Goal: Find specific page/section: Find specific page/section

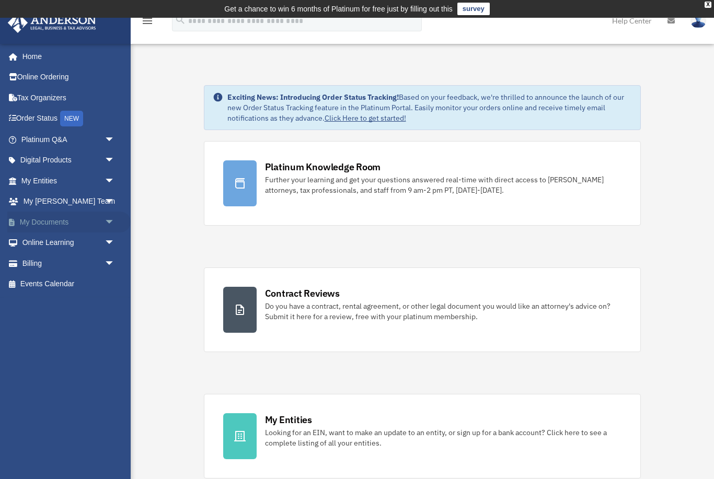
click at [50, 219] on link "My Documents arrow_drop_down" at bounding box center [68, 222] width 123 height 21
click at [110, 220] on span "arrow_drop_down" at bounding box center [115, 222] width 21 height 21
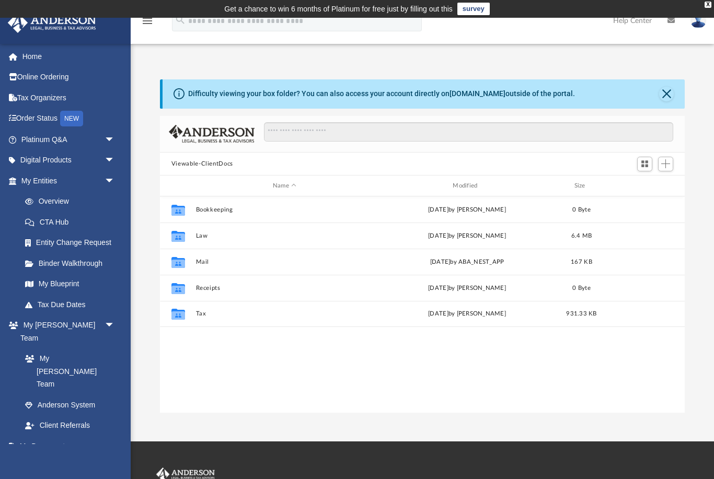
scroll to position [238, 525]
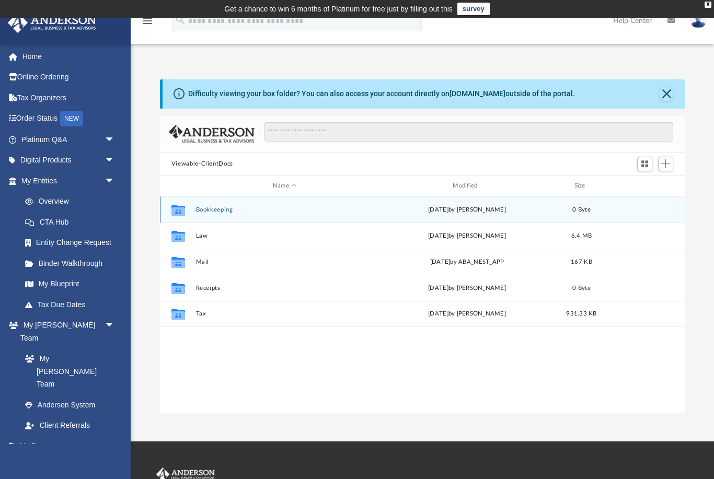
click at [183, 211] on icon "grid" at bounding box center [178, 211] width 14 height 8
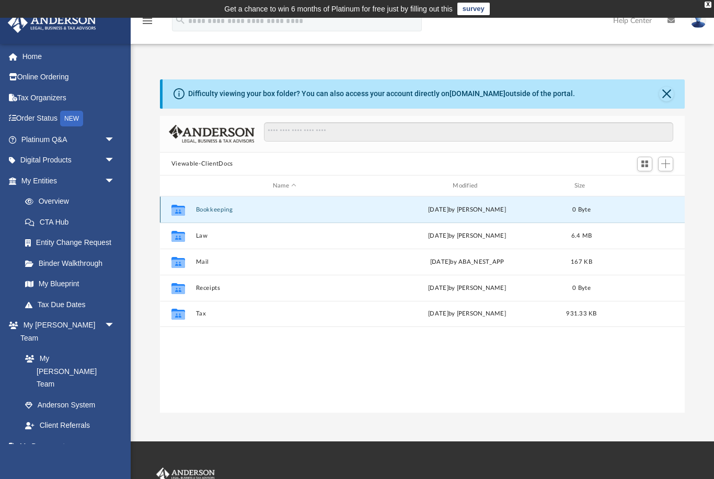
click at [181, 209] on icon "grid" at bounding box center [178, 211] width 14 height 8
click at [180, 211] on icon "grid" at bounding box center [178, 211] width 14 height 8
click at [203, 214] on div "Collaborated Folder Bookkeeping Tue Jul 1 2025 by Charles Rogler 0 Byte" at bounding box center [422, 209] width 525 height 26
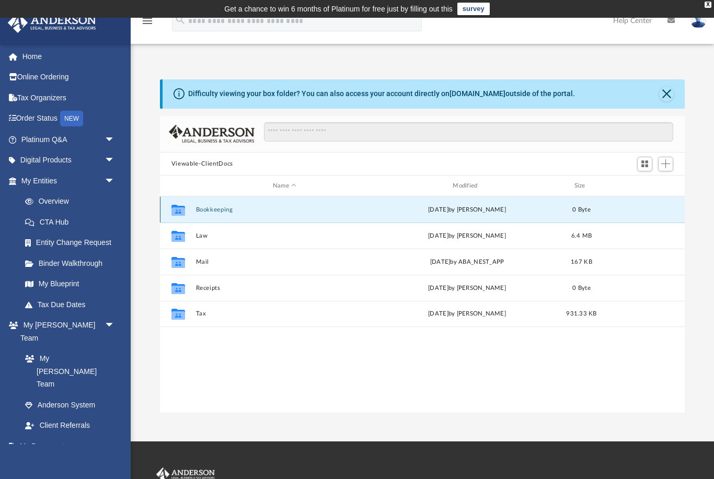
click at [174, 212] on icon "grid" at bounding box center [178, 211] width 14 height 8
click at [708, 4] on div "X" at bounding box center [707, 5] width 7 height 6
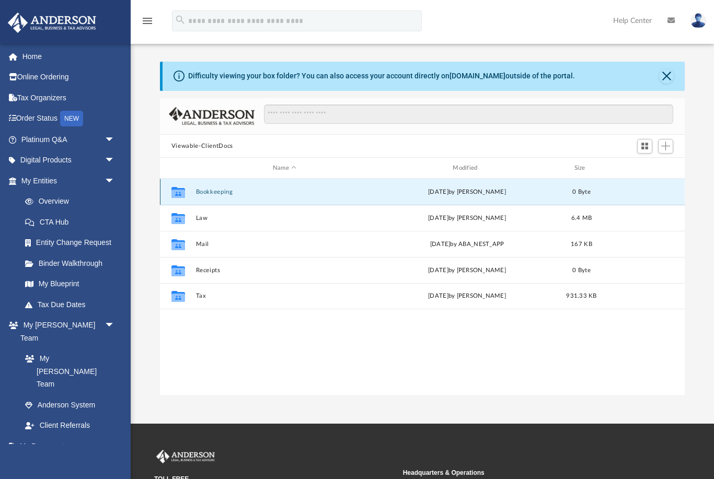
click at [180, 196] on icon "grid" at bounding box center [178, 194] width 14 height 8
click at [208, 194] on button "Bookkeeping" at bounding box center [284, 192] width 178 height 7
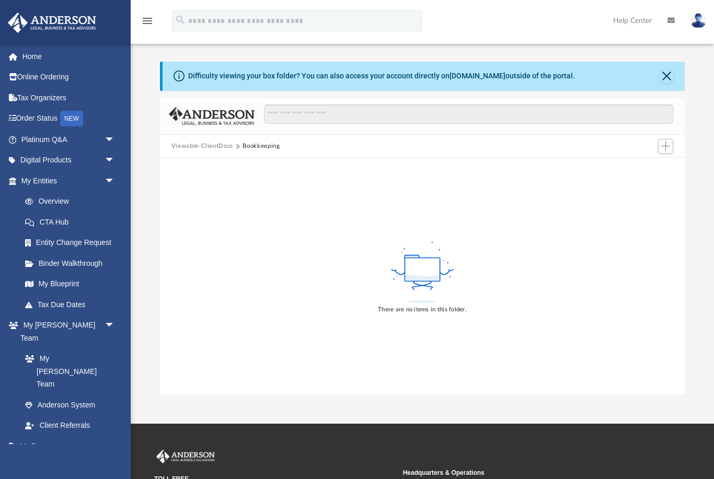
click at [239, 147] on span "Viewable-ClientDocs" at bounding box center [207, 146] width 72 height 9
click at [664, 78] on button "Close" at bounding box center [666, 76] width 15 height 15
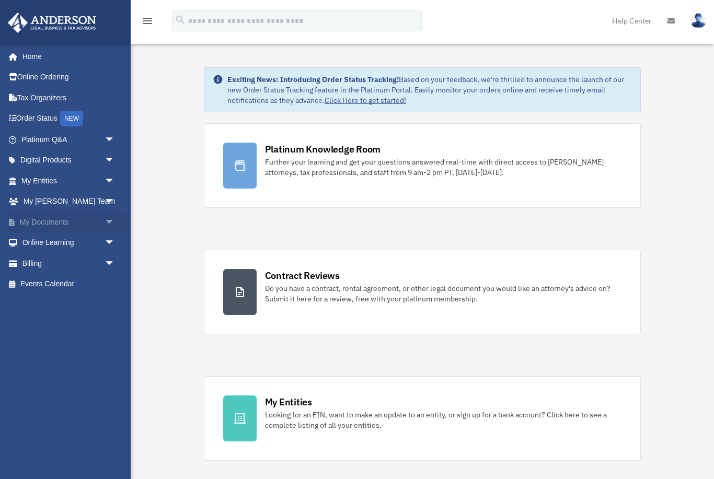
click at [64, 223] on link "My Documents arrow_drop_down" at bounding box center [68, 222] width 123 height 21
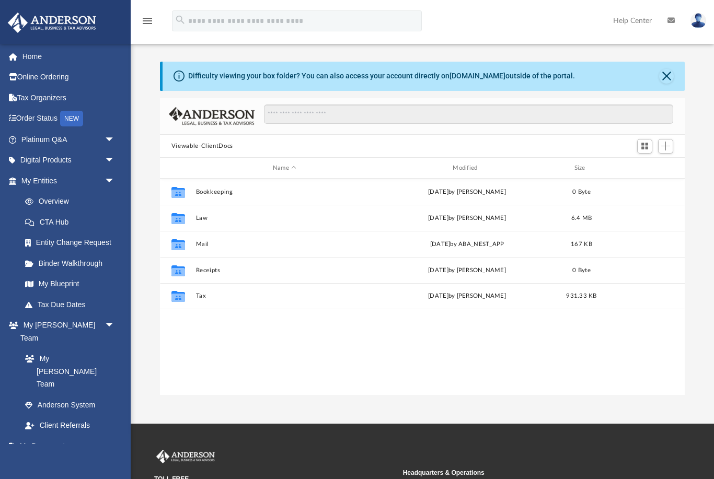
scroll to position [238, 525]
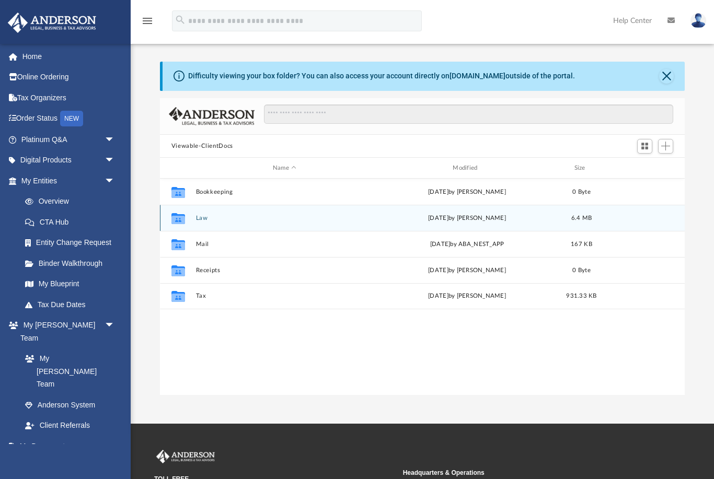
click at [180, 221] on icon "grid" at bounding box center [178, 218] width 14 height 11
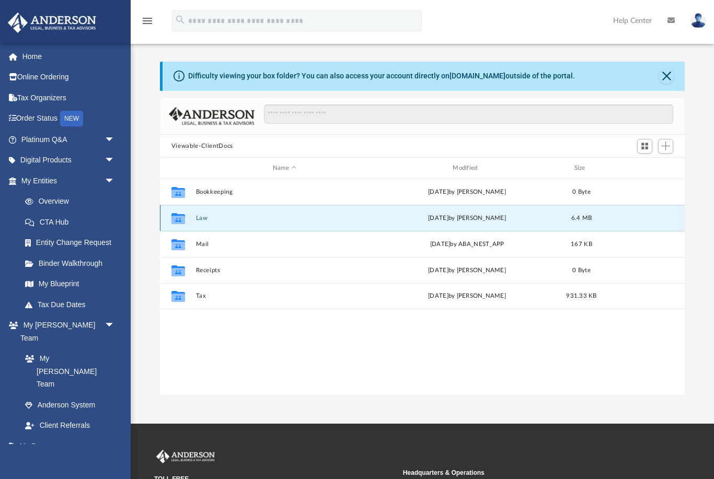
click at [180, 221] on icon "grid" at bounding box center [178, 218] width 14 height 11
click at [183, 224] on icon "Collaborated Folder" at bounding box center [178, 218] width 17 height 17
click at [176, 220] on icon "grid" at bounding box center [178, 218] width 14 height 11
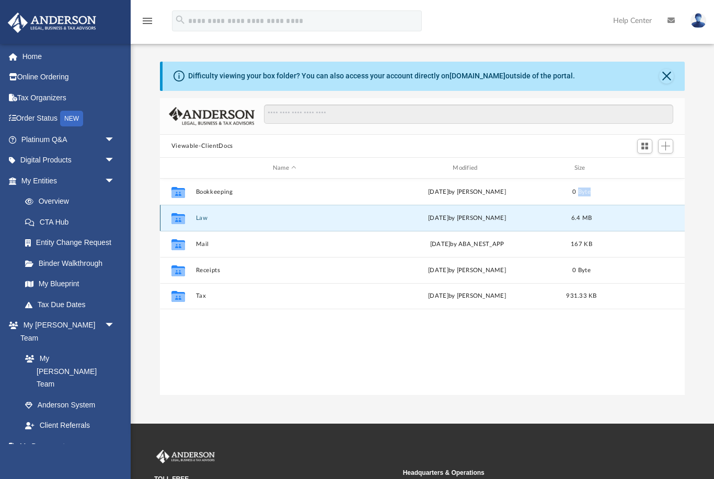
click at [176, 220] on icon "grid" at bounding box center [178, 218] width 14 height 11
click at [366, 222] on div "Collaborated Folder Law Tue Aug 26 2025 by Ashley Sevy 6.4 MB" at bounding box center [422, 218] width 525 height 26
click at [175, 217] on icon "grid" at bounding box center [178, 220] width 14 height 8
click at [170, 215] on icon "Collaborated Folder" at bounding box center [178, 218] width 17 height 17
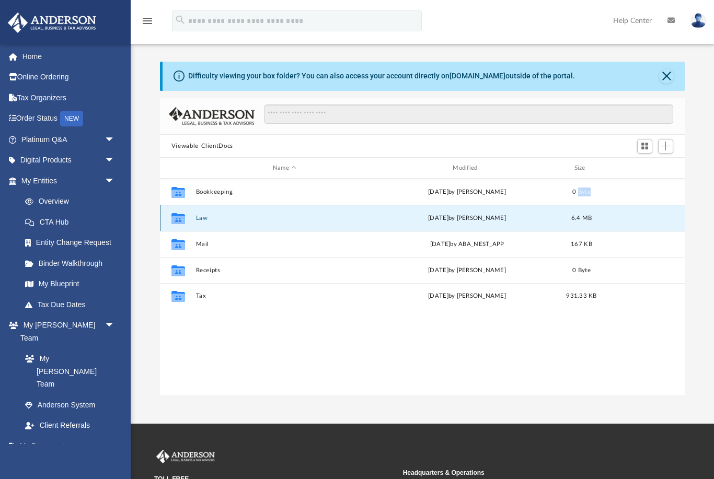
click at [170, 215] on icon "Collaborated Folder" at bounding box center [178, 218] width 17 height 17
click at [175, 217] on icon "grid" at bounding box center [178, 220] width 14 height 8
click at [202, 222] on div "Collaborated Folder Law Tue Aug 26 2025 by Ashley Sevy 6.4 MB" at bounding box center [422, 218] width 525 height 26
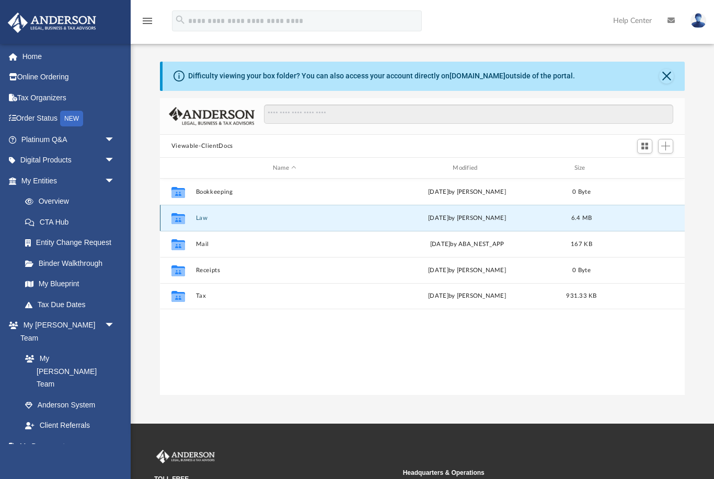
click at [202, 222] on div "Collaborated Folder Law Tue Aug 26 2025 by Ashley Sevy 6.4 MB" at bounding box center [422, 218] width 525 height 26
click at [200, 219] on button "Law" at bounding box center [284, 218] width 178 height 7
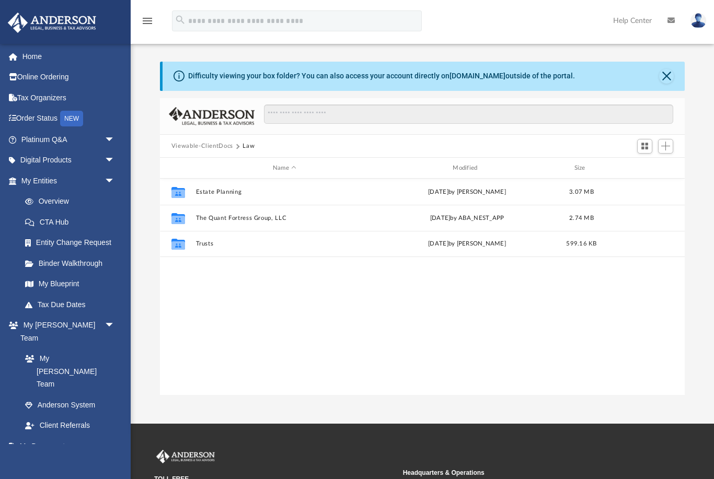
click at [664, 78] on button "Close" at bounding box center [666, 76] width 15 height 15
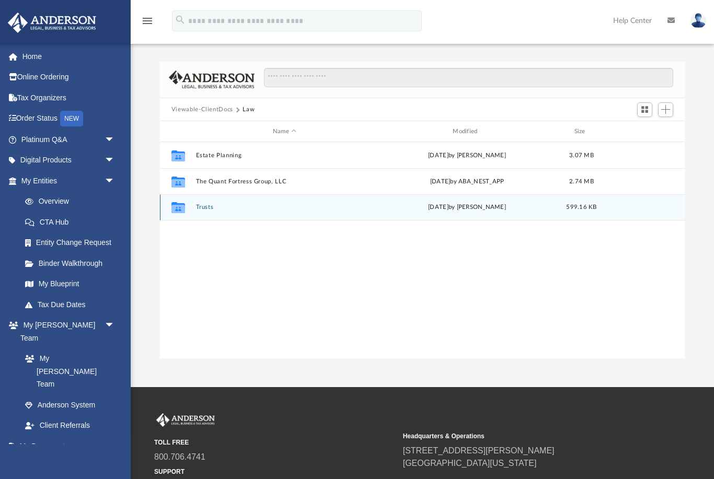
click at [202, 208] on button "Trusts" at bounding box center [284, 207] width 178 height 7
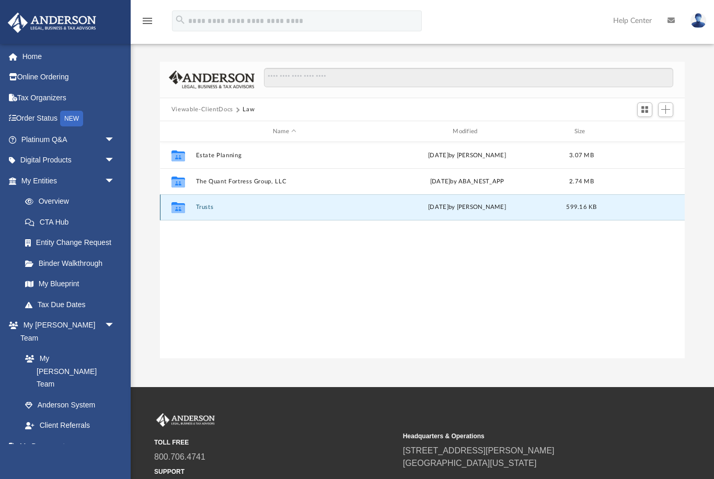
click at [202, 208] on button "Trusts" at bounding box center [284, 207] width 178 height 7
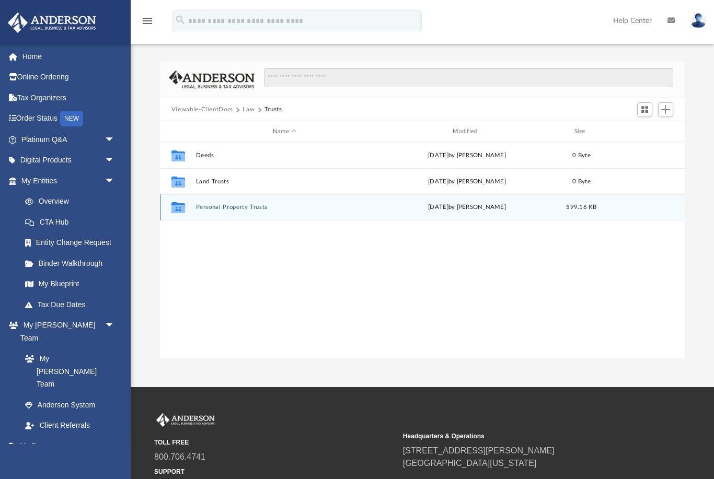
click at [203, 210] on button "Personal Property Trusts" at bounding box center [284, 207] width 178 height 7
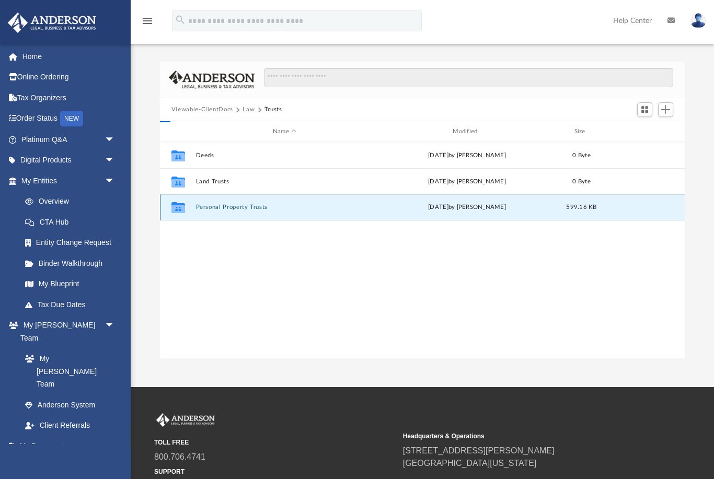
click at [203, 210] on button "Personal Property Trusts" at bounding box center [284, 207] width 178 height 7
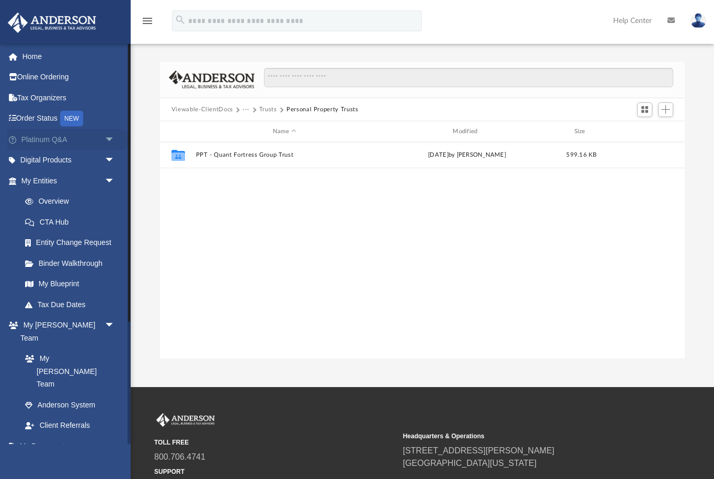
click at [66, 144] on link "Platinum Q&A arrow_drop_down" at bounding box center [68, 139] width 123 height 21
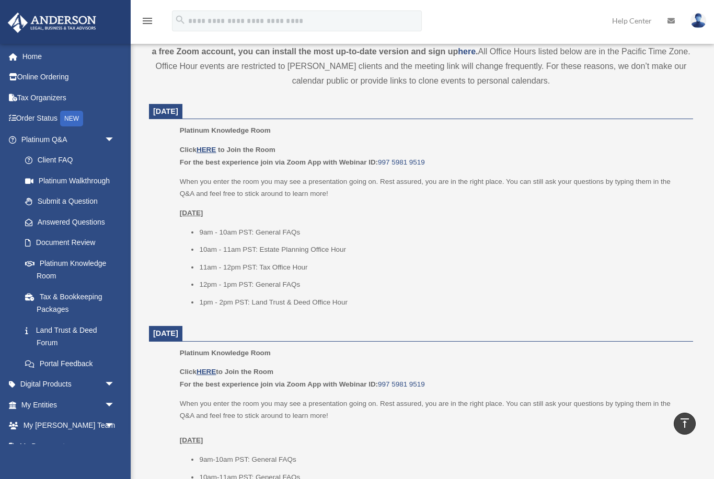
scroll to position [375, 0]
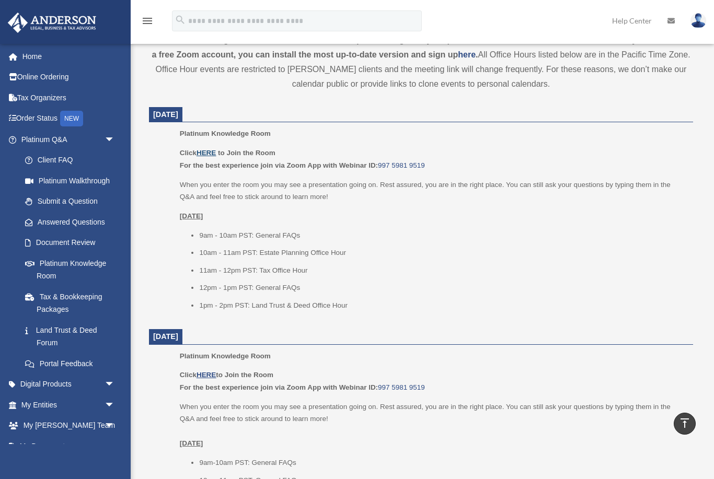
click at [205, 153] on u "HERE" at bounding box center [205, 153] width 19 height 8
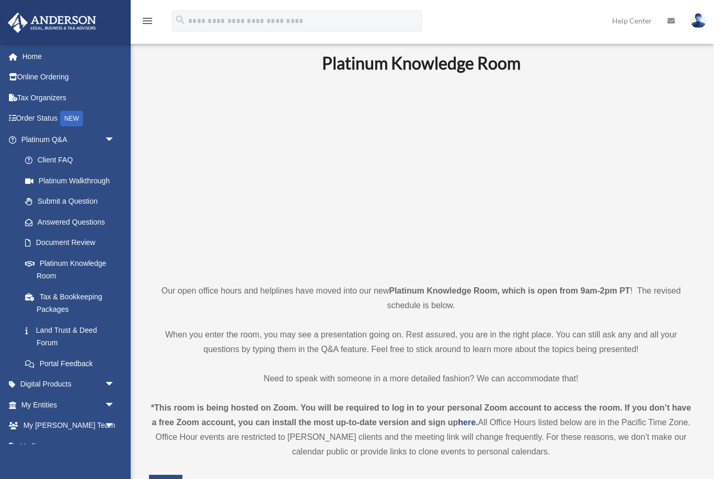
scroll to position [0, 0]
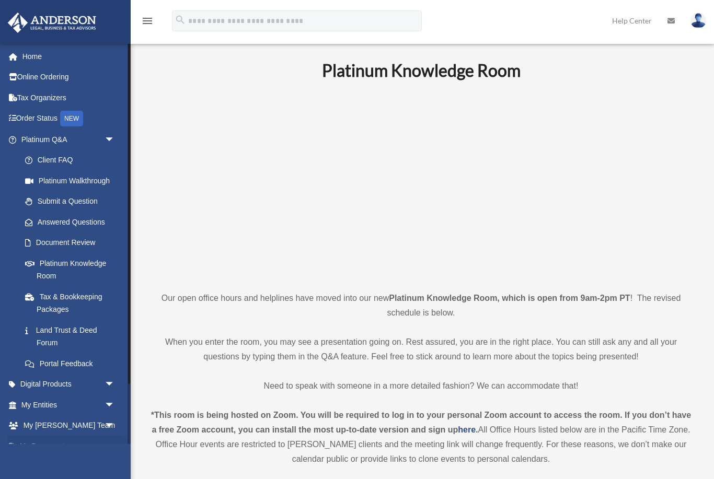
click at [67, 442] on link "My Documents arrow_drop_down" at bounding box center [68, 446] width 123 height 21
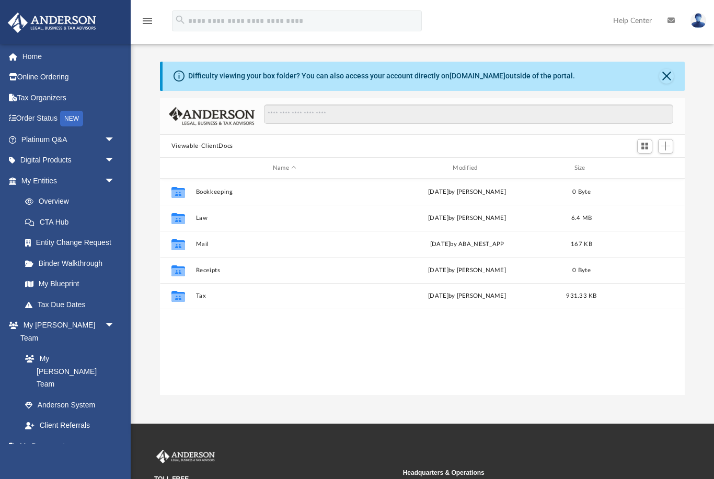
scroll to position [238, 525]
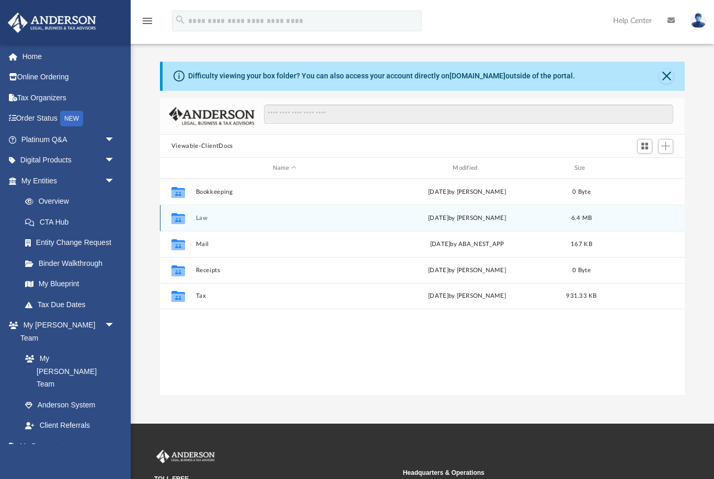
click at [199, 220] on button "Law" at bounding box center [284, 218] width 178 height 7
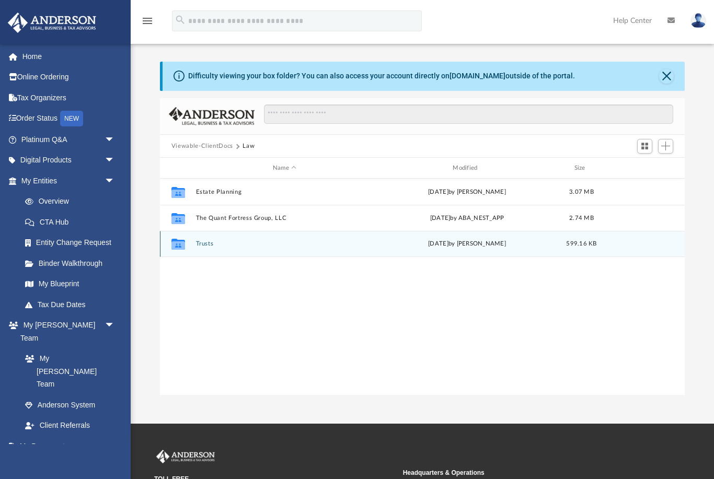
click at [205, 246] on button "Trusts" at bounding box center [284, 244] width 178 height 7
click at [207, 246] on button "Personal Property Trusts" at bounding box center [284, 244] width 178 height 7
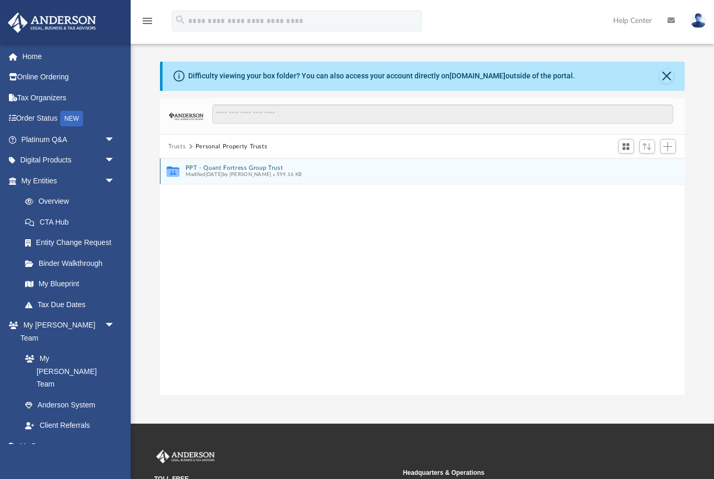
scroll to position [1, 1]
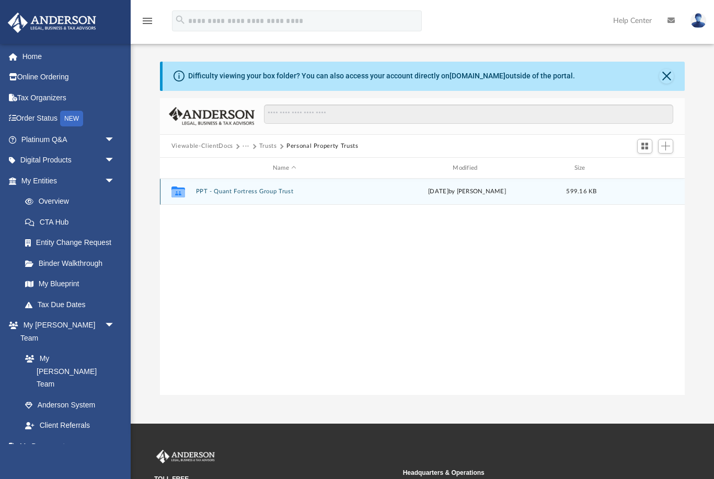
click at [259, 194] on button "PPT - Quant Fortress Group Trust" at bounding box center [284, 192] width 178 height 7
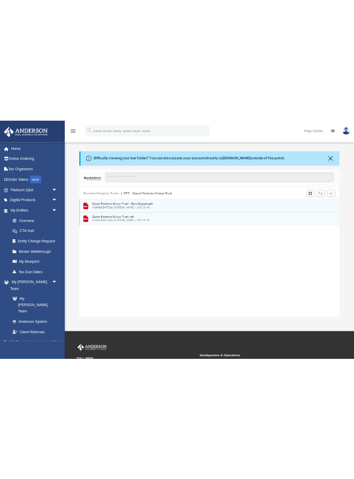
scroll to position [238, 525]
